Goal: Communication & Community: Answer question/provide support

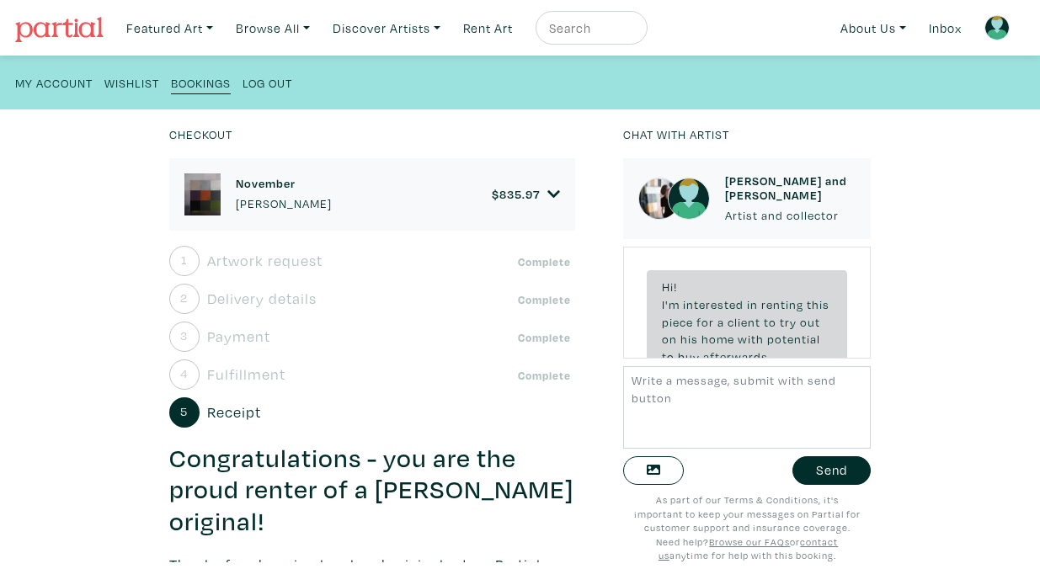
scroll to position [5981, 0]
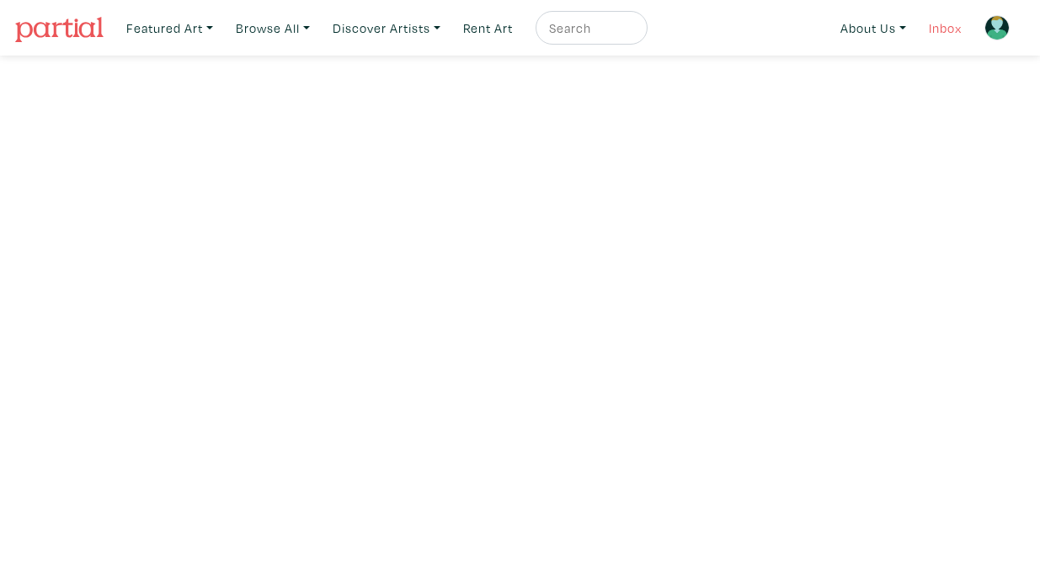
click at [953, 30] on link "Inbox" at bounding box center [945, 28] width 48 height 35
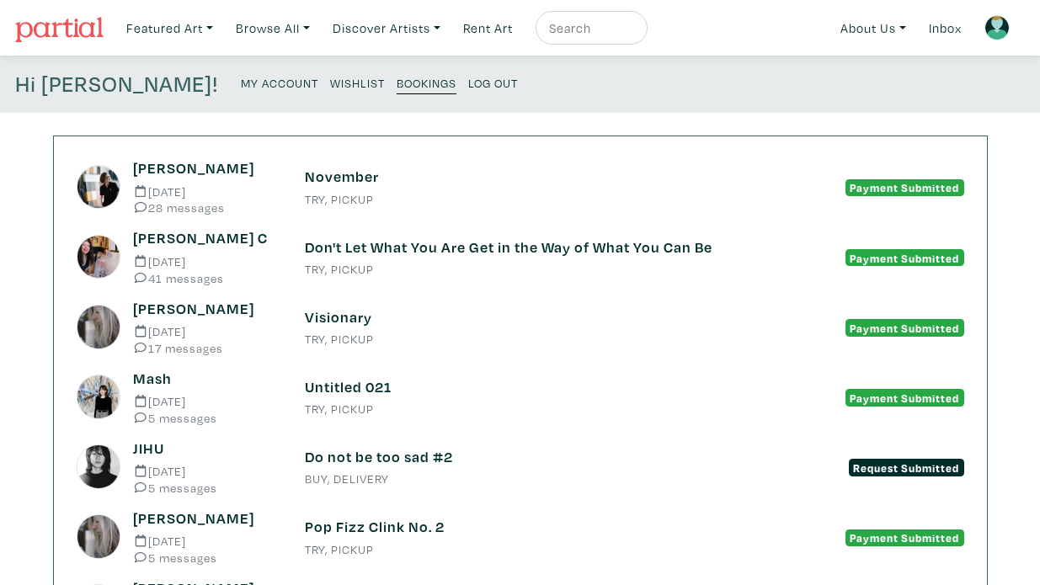
click at [337, 184] on h6 "November" at bounding box center [520, 177] width 431 height 19
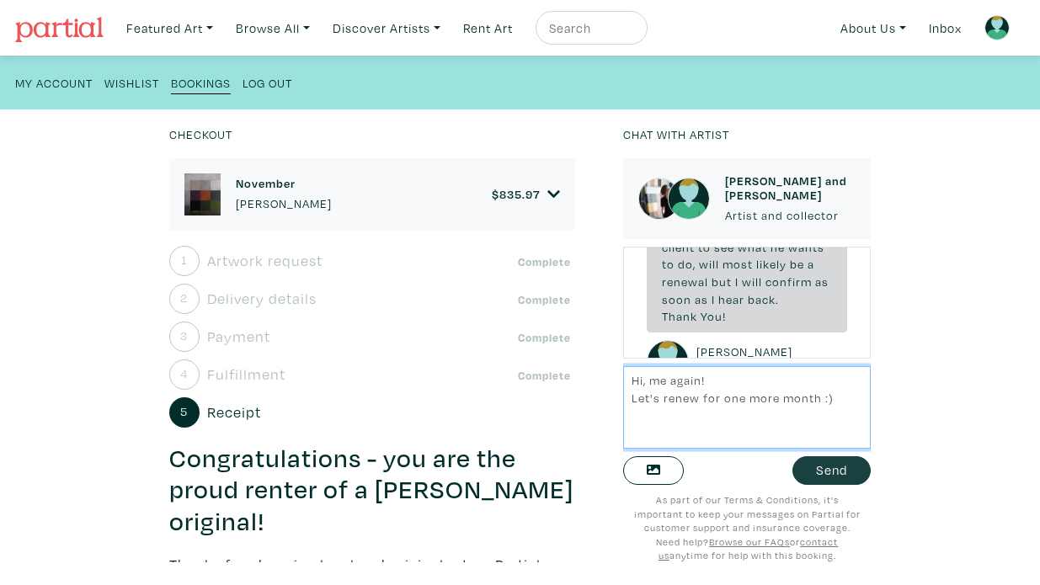
type textarea "Hi, me again! Let's renew for one more month :)"
click at [847, 470] on button "Send" at bounding box center [832, 470] width 78 height 29
